Goal: Complete application form

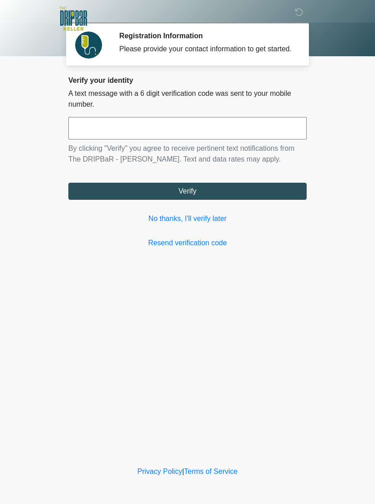
click at [269, 139] on input "text" at bounding box center [187, 128] width 238 height 22
type input "******"
click at [221, 200] on button "Verify" at bounding box center [187, 191] width 238 height 17
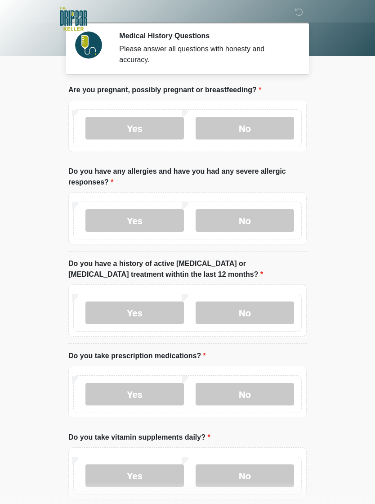
click at [263, 136] on label "No" at bounding box center [245, 128] width 99 height 22
click at [266, 224] on label "No" at bounding box center [245, 220] width 99 height 22
click at [276, 321] on label "No" at bounding box center [245, 312] width 99 height 22
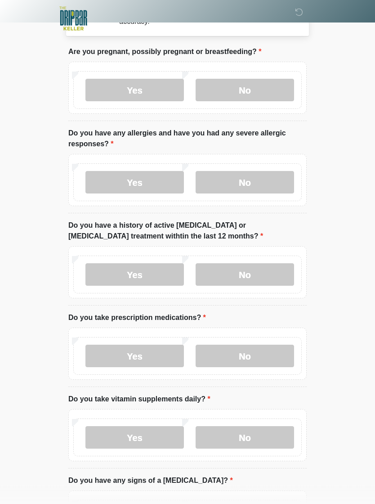
click at [142, 374] on div "Yes No" at bounding box center [187, 356] width 228 height 38
click at [155, 351] on label "Yes" at bounding box center [134, 356] width 99 height 22
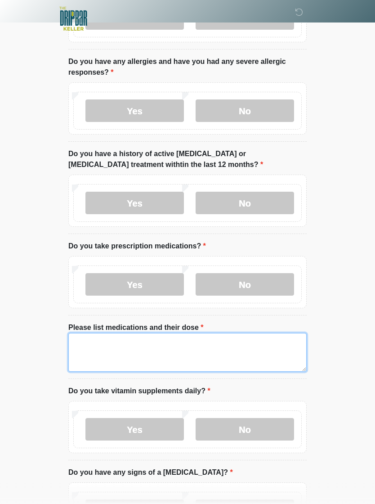
click at [213, 351] on textarea "Please list medications and their dose" at bounding box center [187, 352] width 238 height 39
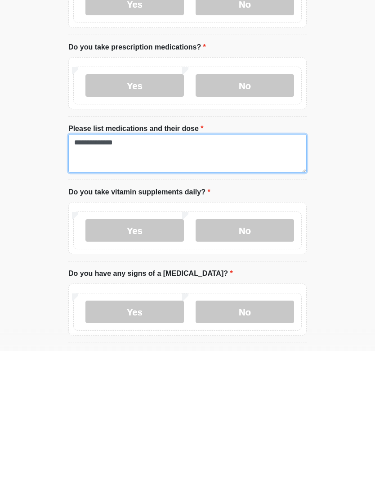
scroll to position [157, 0]
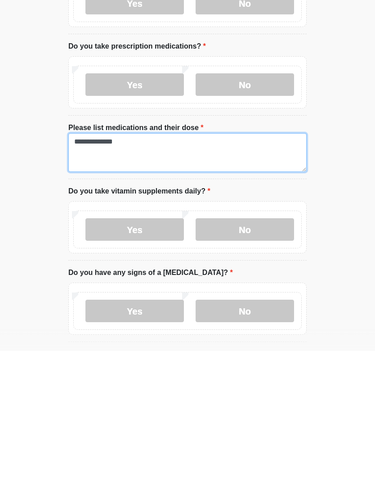
type textarea "**********"
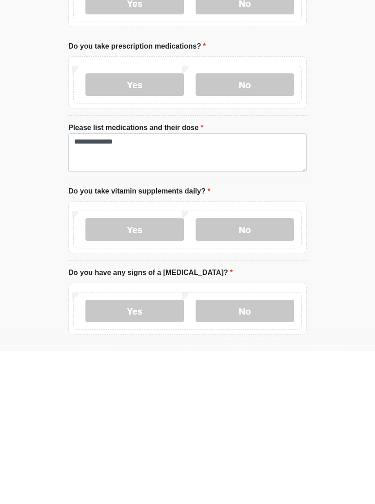
click at [238, 371] on label "No" at bounding box center [245, 382] width 99 height 22
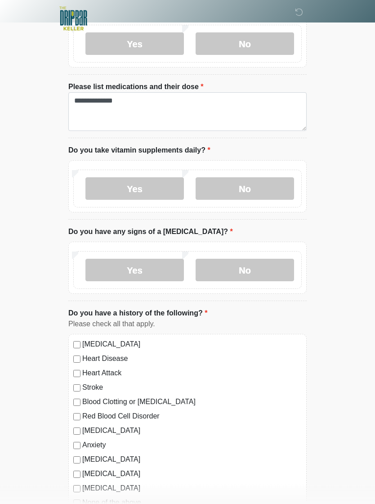
scroll to position [350, 0]
click at [232, 269] on label "No" at bounding box center [245, 270] width 99 height 22
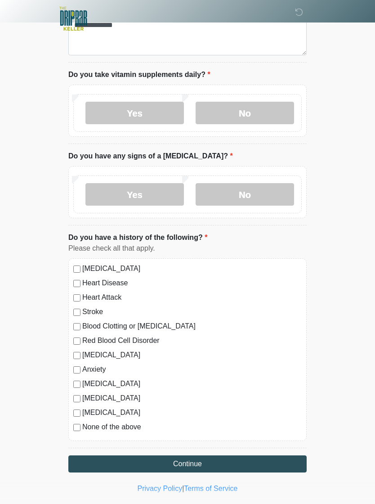
scroll to position [425, 0]
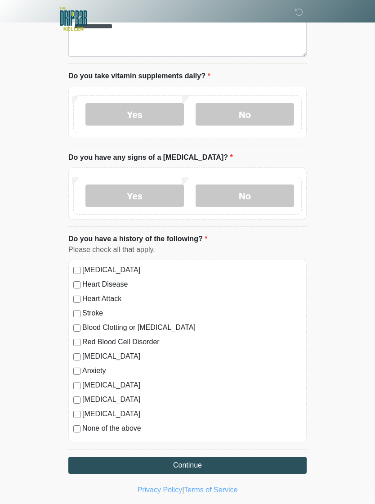
click at [95, 466] on button "Continue" at bounding box center [187, 465] width 238 height 17
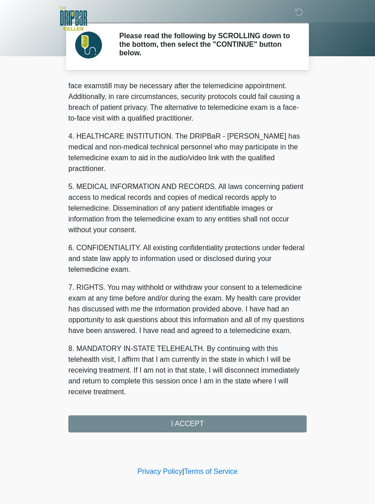
scroll to position [198, 0]
click at [138, 421] on button "I ACCEPT" at bounding box center [187, 423] width 238 height 17
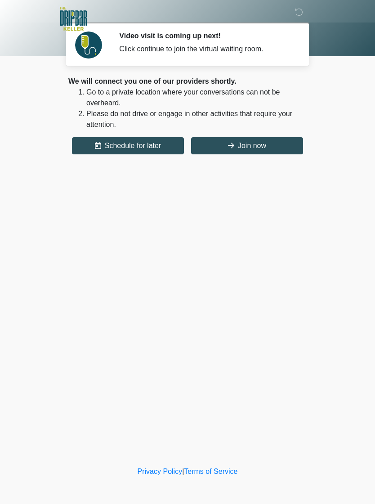
click at [236, 149] on button "Join now" at bounding box center [247, 145] width 112 height 17
